Goal: Check status

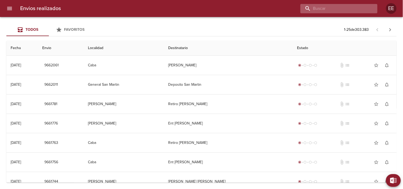
click at [349, 8] on input "buscar" at bounding box center [334, 8] width 68 height 9
paste input "[PERSON_NAME] [PERSON_NAME]"
type input "[PERSON_NAME] [PERSON_NAME]"
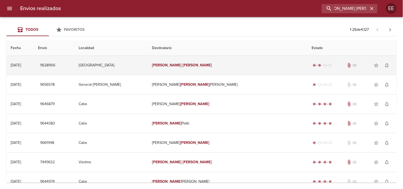
click at [182, 62] on td "[PERSON_NAME]" at bounding box center [227, 65] width 159 height 19
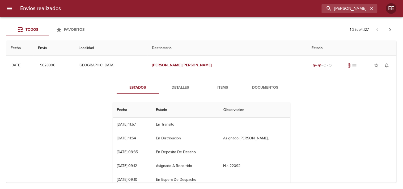
click at [178, 88] on span "Detalles" at bounding box center [180, 87] width 36 height 7
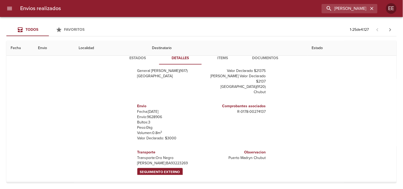
scroll to position [59, 0]
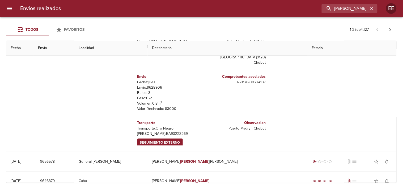
click at [150, 132] on div "Transporte Transporte: Oro Negro [PERSON_NAME]: BA93223269 Seguimiento Externo" at bounding box center [168, 133] width 62 height 31
click at [150, 131] on p "[PERSON_NAME]: BA93223269" at bounding box center [168, 133] width 62 height 5
copy p "BA93223269"
click at [171, 140] on span "Seguimiento Externo" at bounding box center [160, 143] width 40 height 6
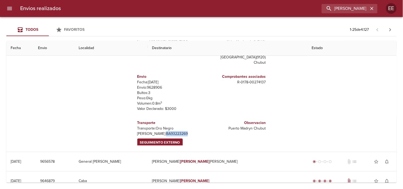
copy p "BA93223269"
click at [156, 140] on span "Seguimiento Externo" at bounding box center [160, 143] width 40 height 6
